Goal: Information Seeking & Learning: Learn about a topic

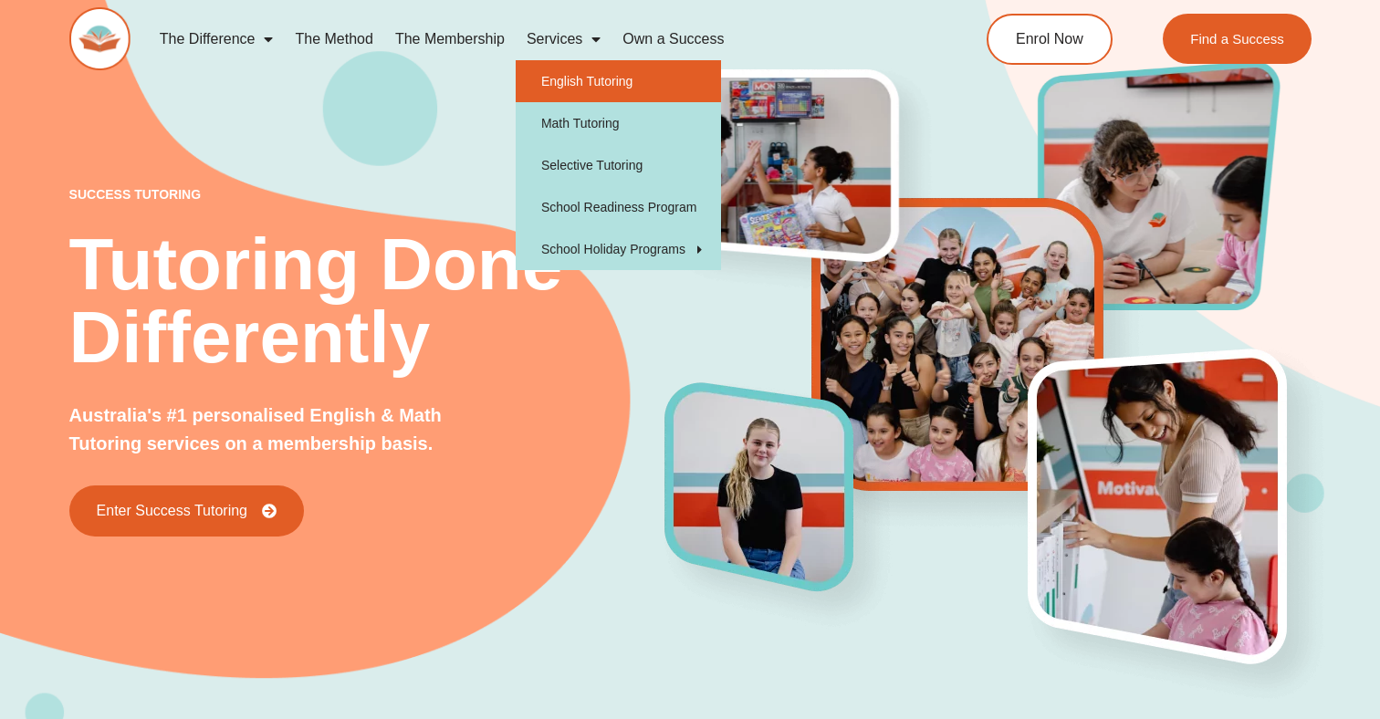
click at [548, 79] on link "English Tutoring" at bounding box center [618, 81] width 205 height 42
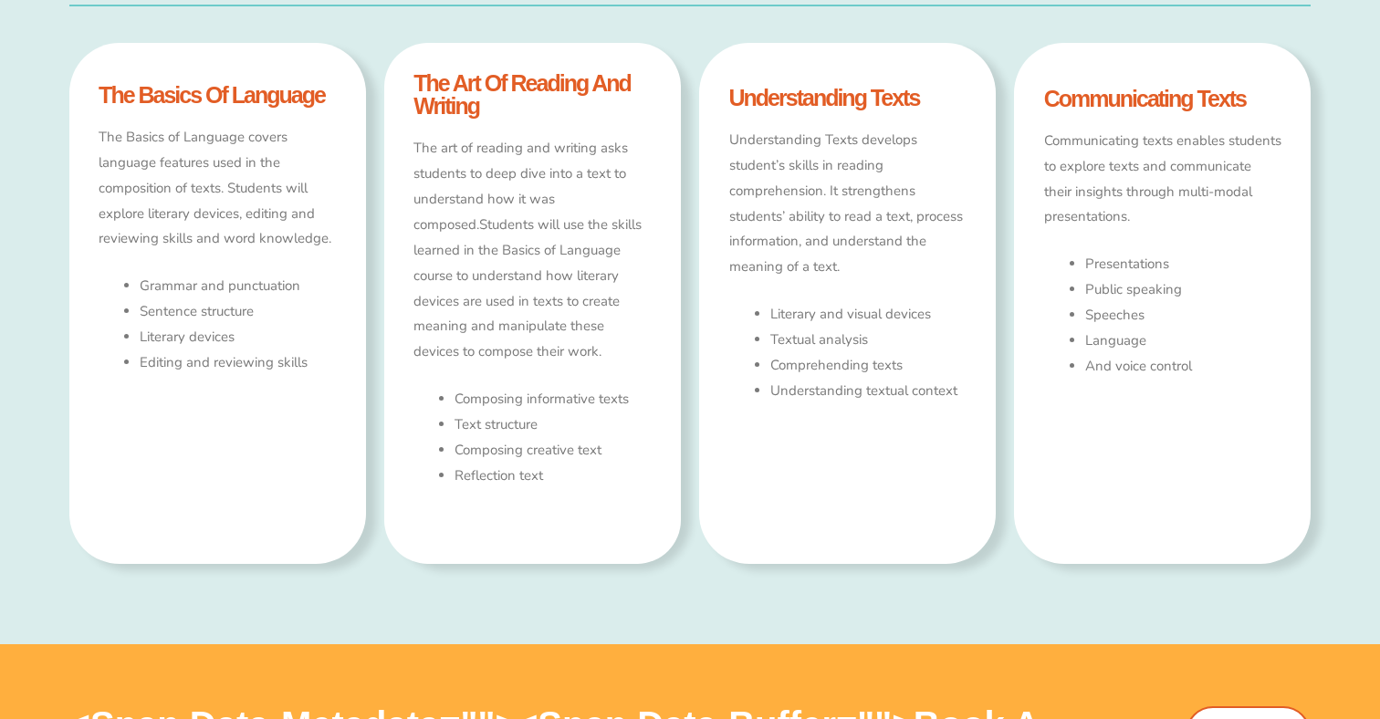
type input "*"
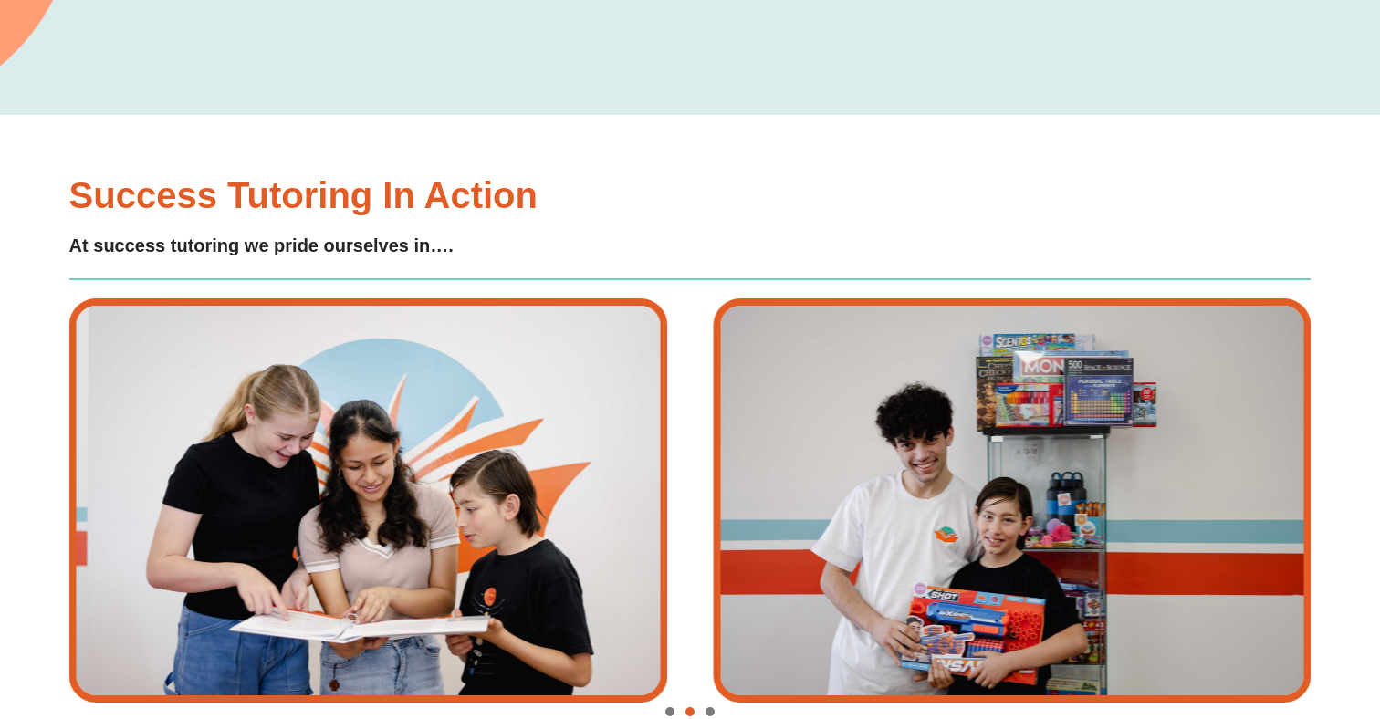
scroll to position [3985, 0]
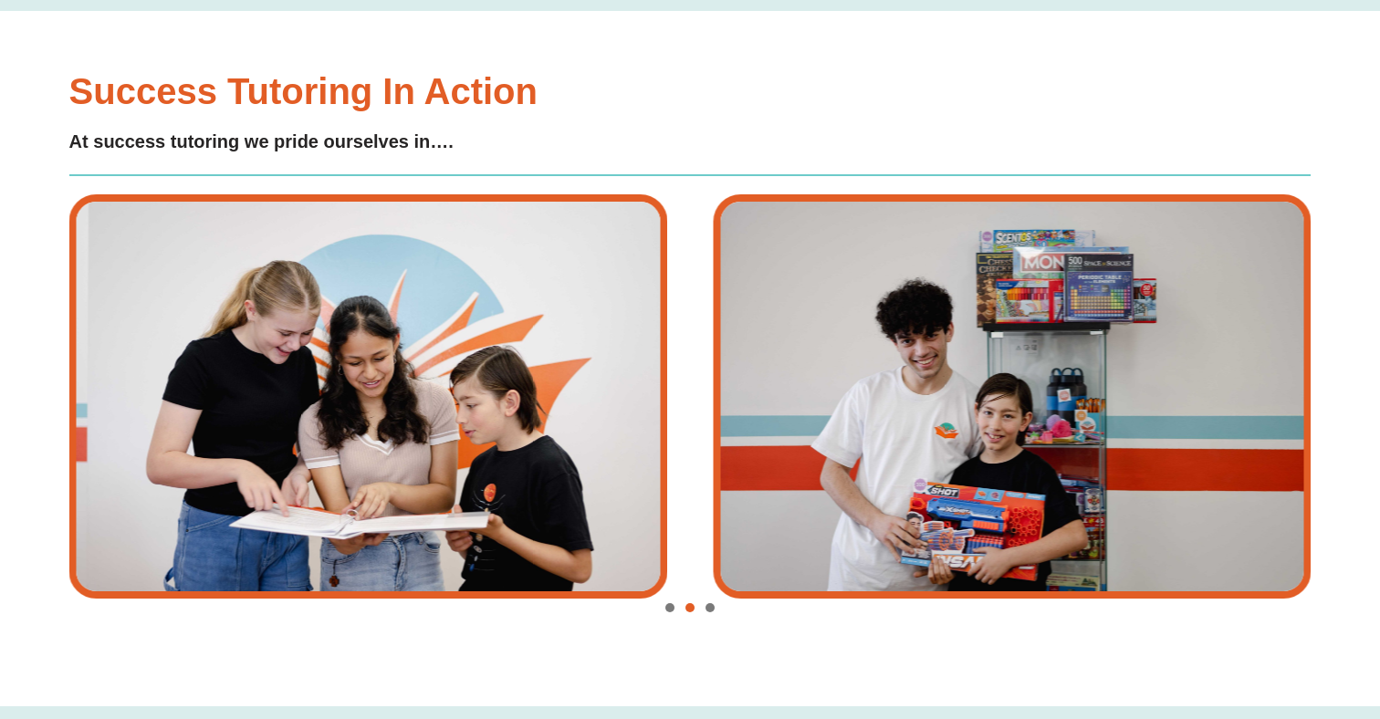
click at [710, 608] on span "Go to slide 3" at bounding box center [709, 607] width 9 height 9
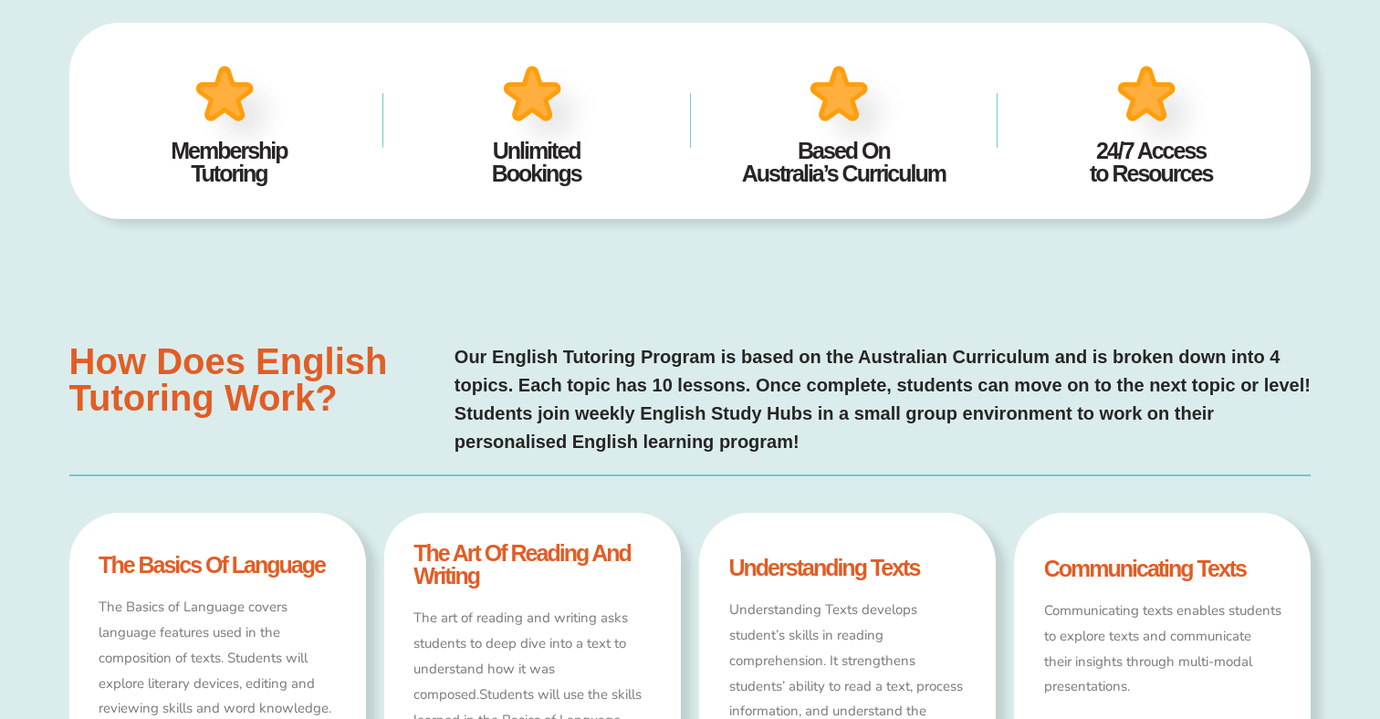
scroll to position [0, 0]
